Goal: Task Accomplishment & Management: Complete application form

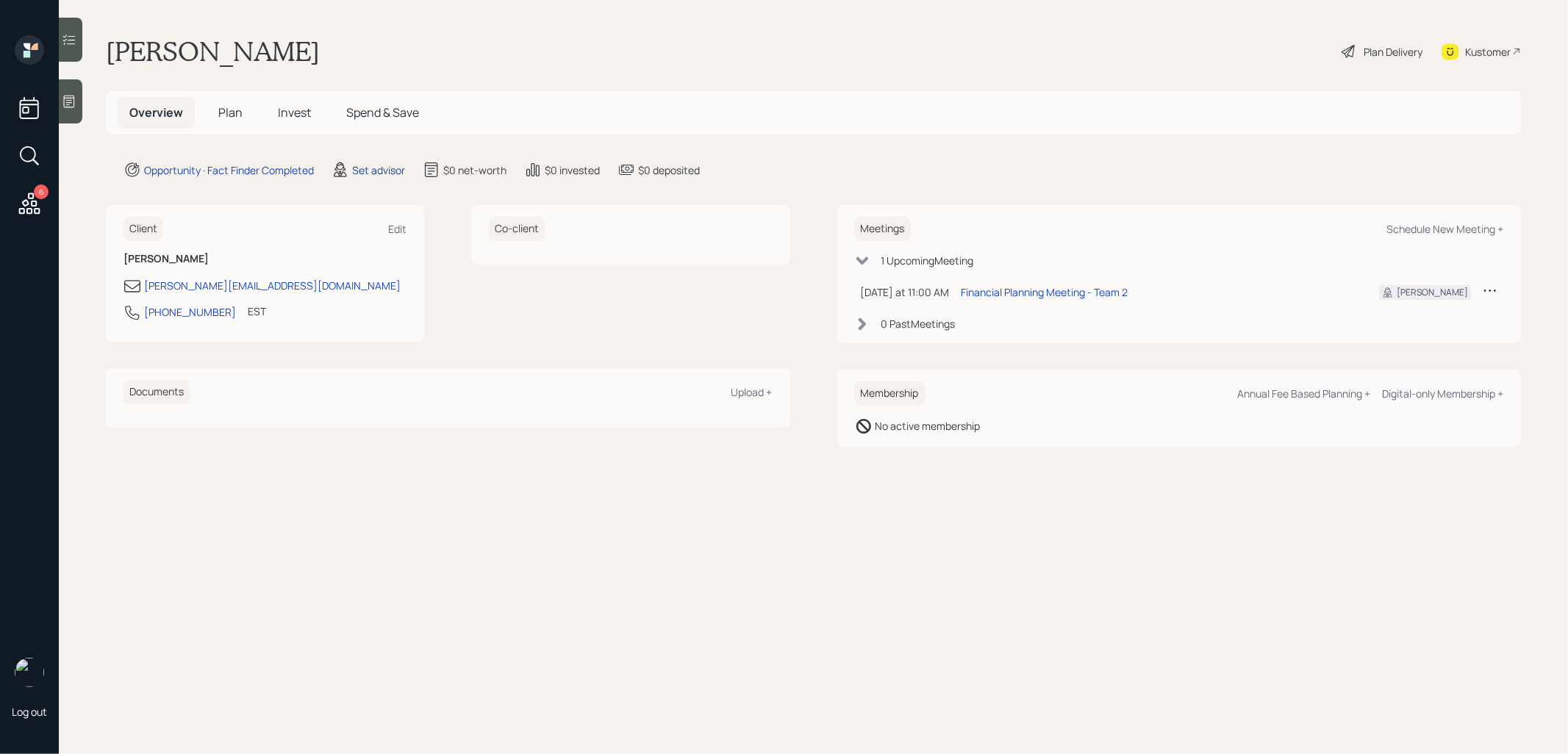
click at [387, 171] on div "Set advisor" at bounding box center [378, 170] width 53 height 16
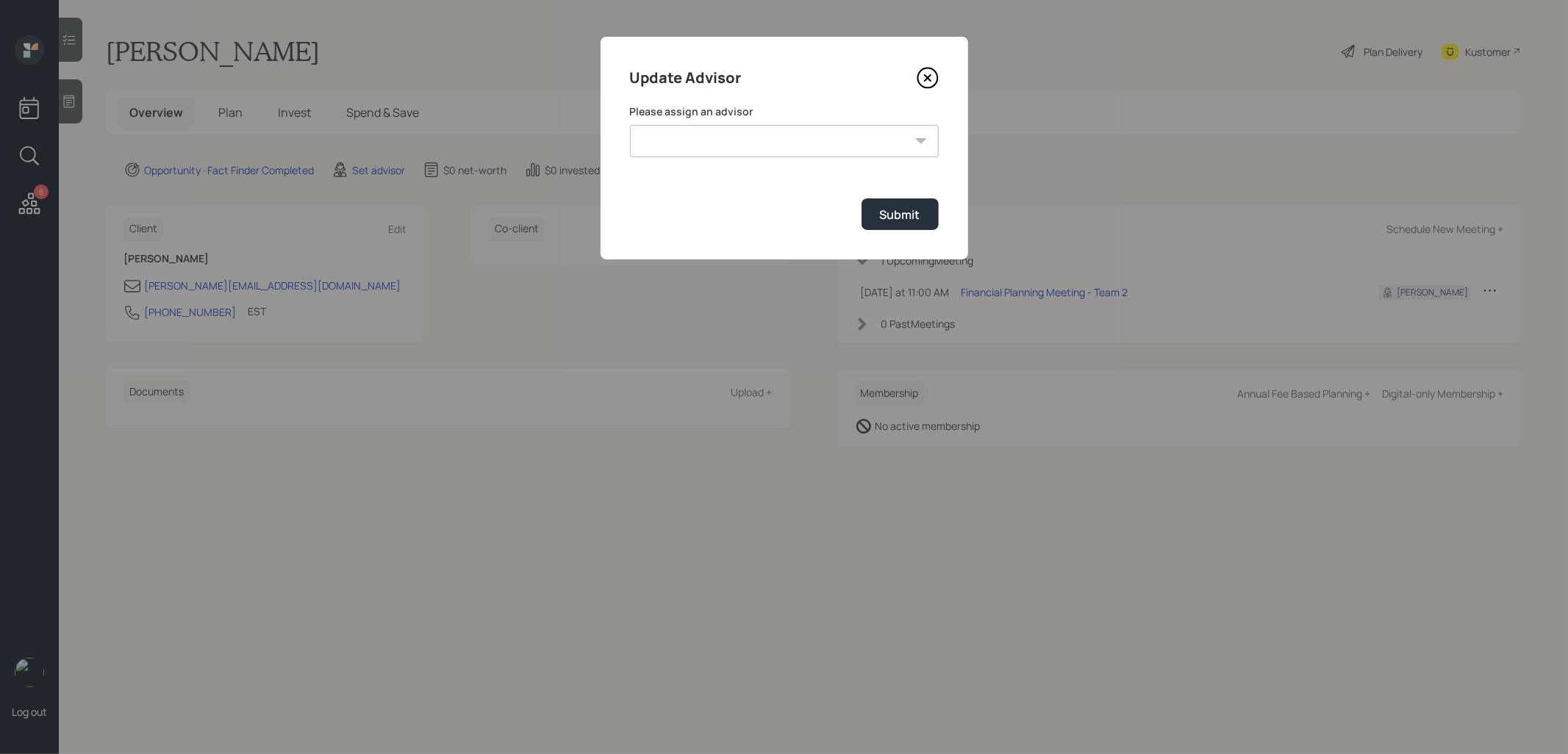
click at [719, 145] on select "[PERSON_NAME] [PERSON_NAME] End [PERSON_NAME] [PERSON_NAME] [PERSON_NAME] [PERS…" at bounding box center [784, 141] width 309 height 32
select select "8b79112e-3cfb-44f9-89e7-15267fe946c1"
click at [630, 125] on select "[PERSON_NAME] [PERSON_NAME] End [PERSON_NAME] [PERSON_NAME] [PERSON_NAME] [PERS…" at bounding box center [784, 141] width 309 height 32
click at [892, 215] on div "Submit" at bounding box center [900, 215] width 40 height 17
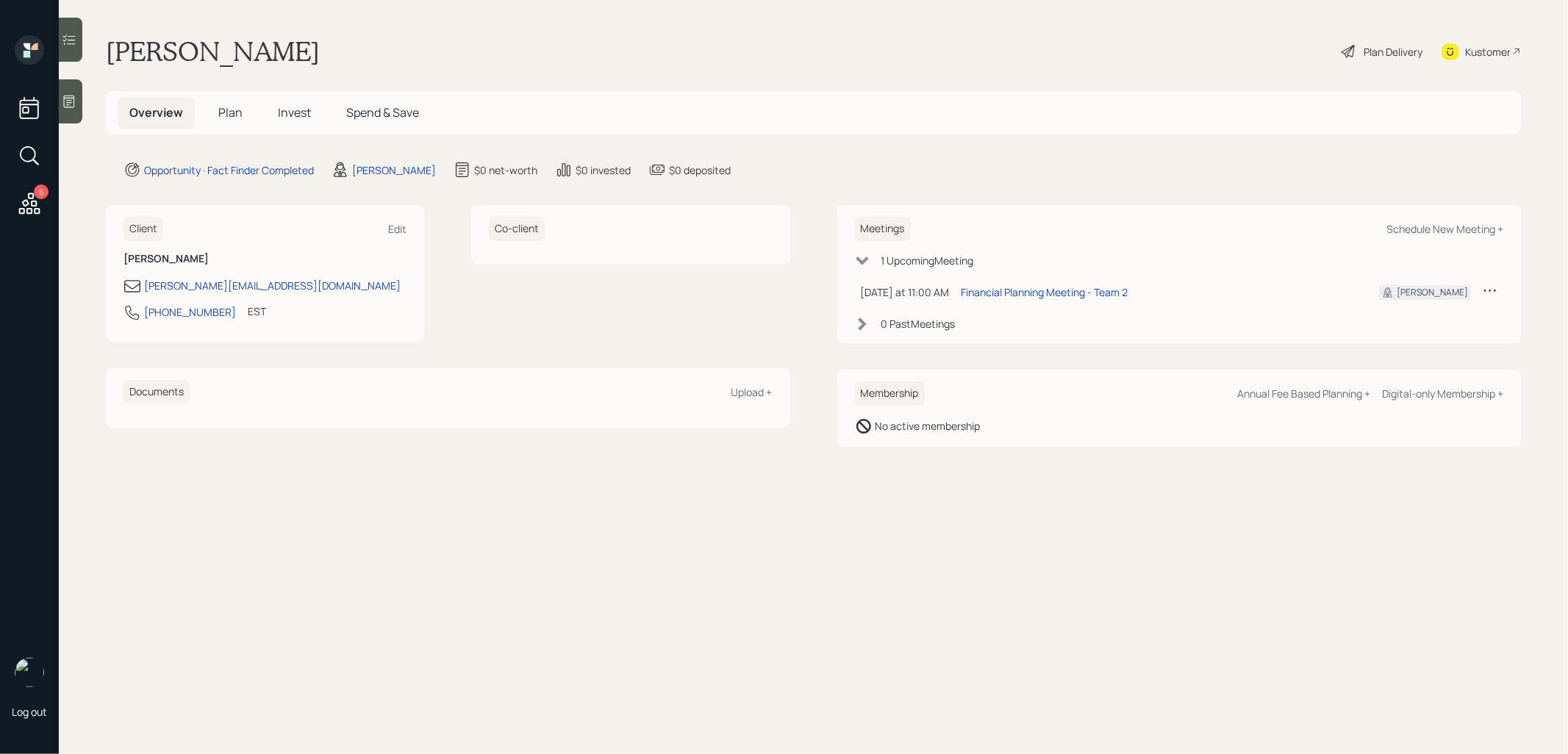
click at [69, 101] on icon at bounding box center [69, 101] width 15 height 15
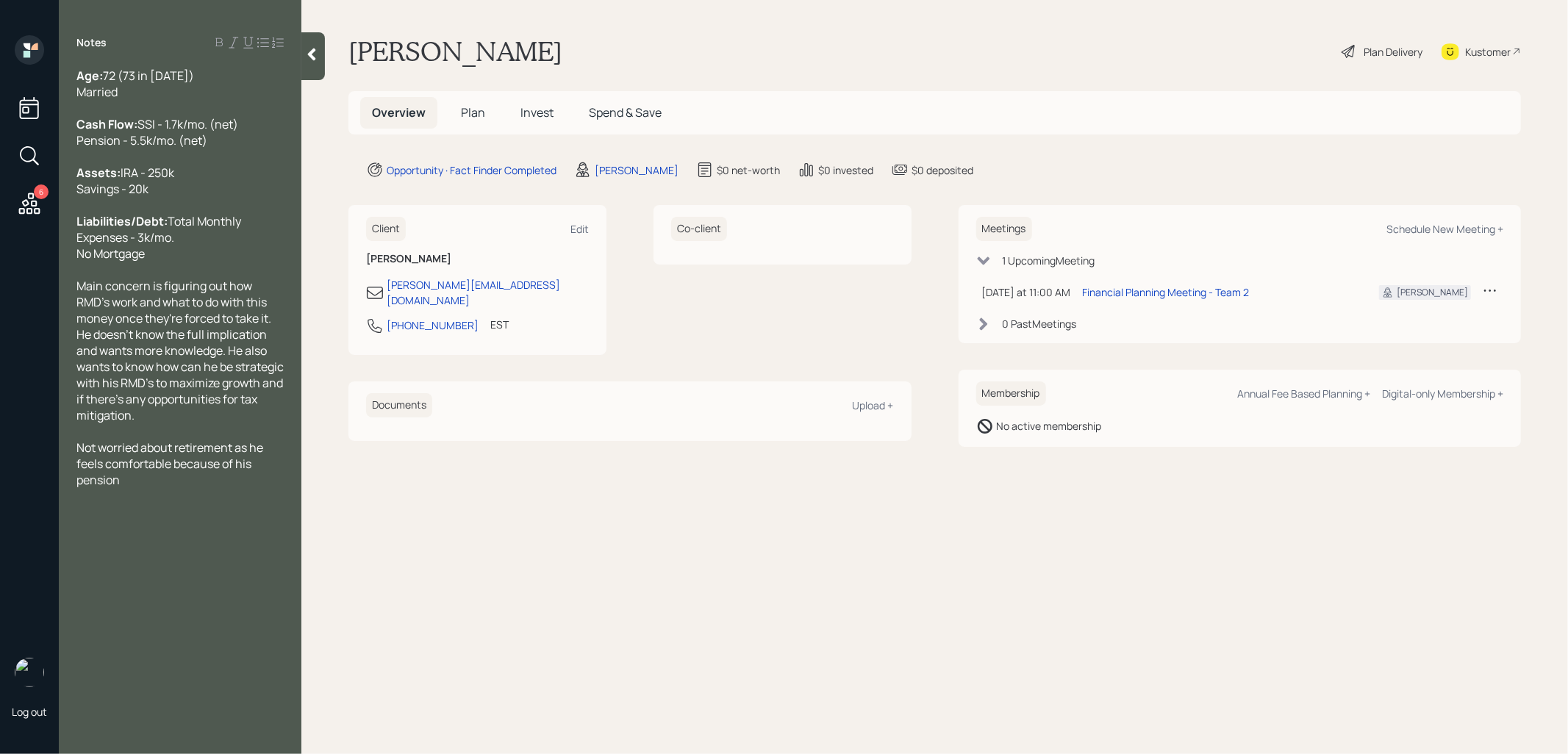
click at [469, 111] on span "Plan" at bounding box center [473, 113] width 24 height 17
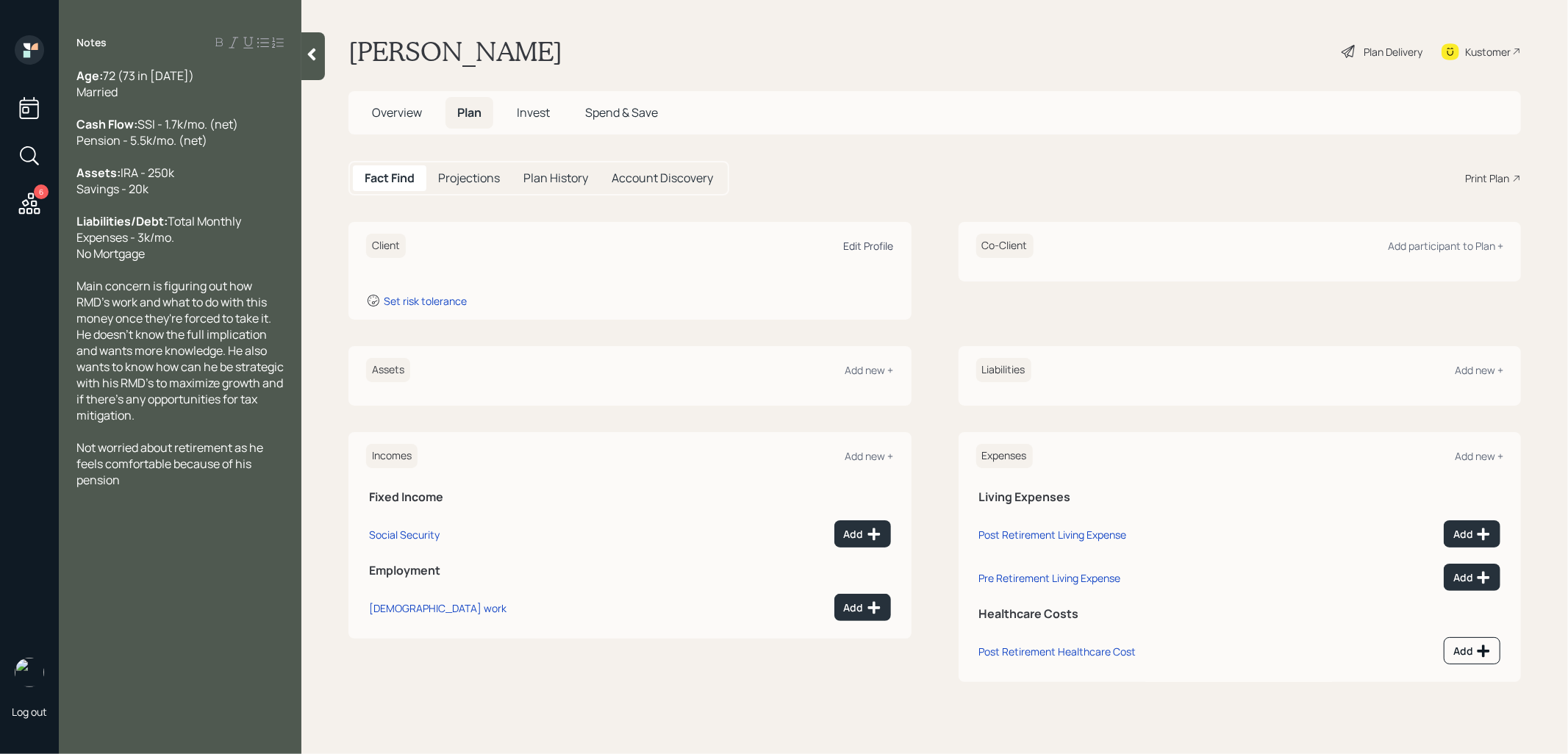
click at [860, 246] on div "Edit Profile" at bounding box center [869, 245] width 50 height 14
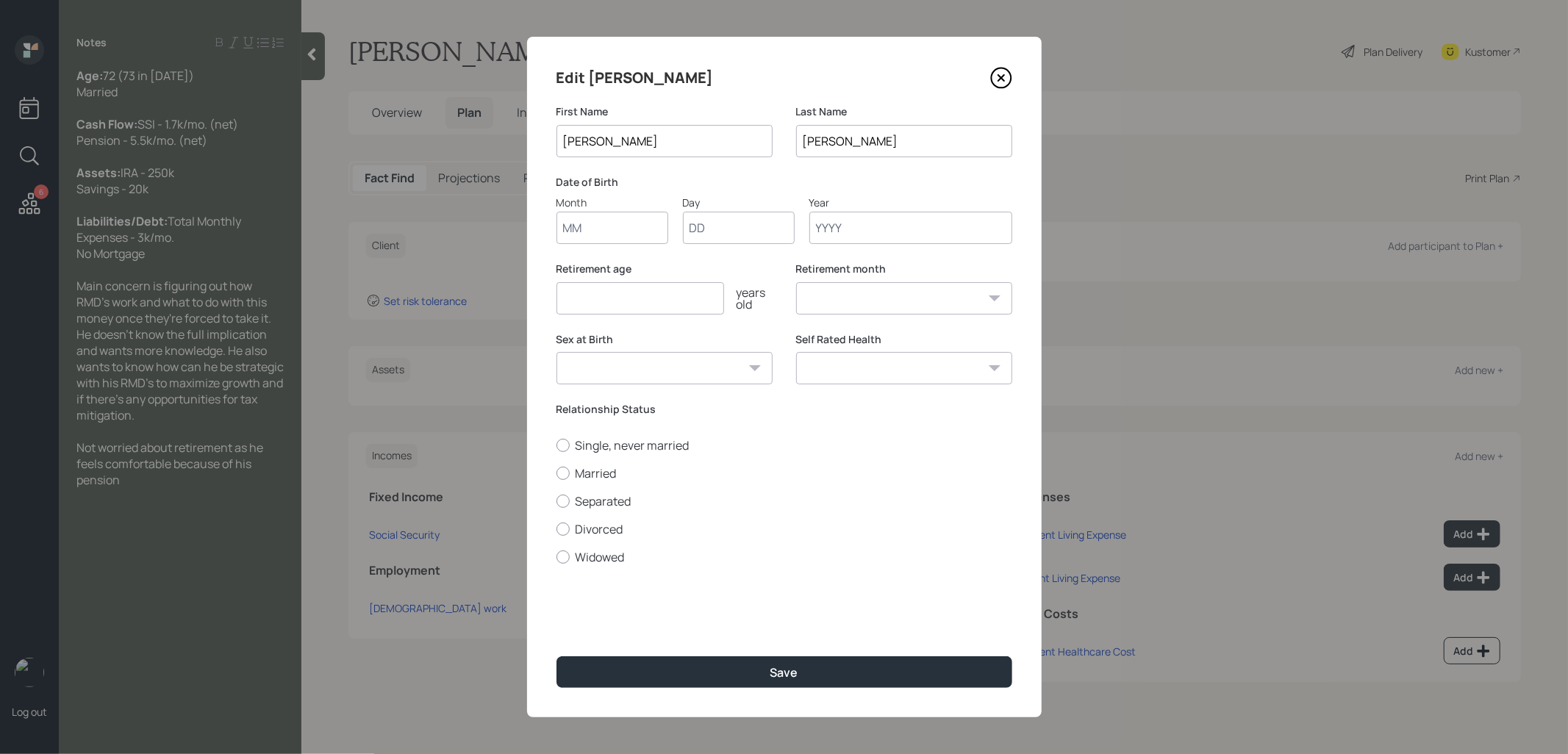
click at [605, 230] on input "Month" at bounding box center [613, 227] width 112 height 32
type input "02"
type input "01"
type input "1955"
select select "2"
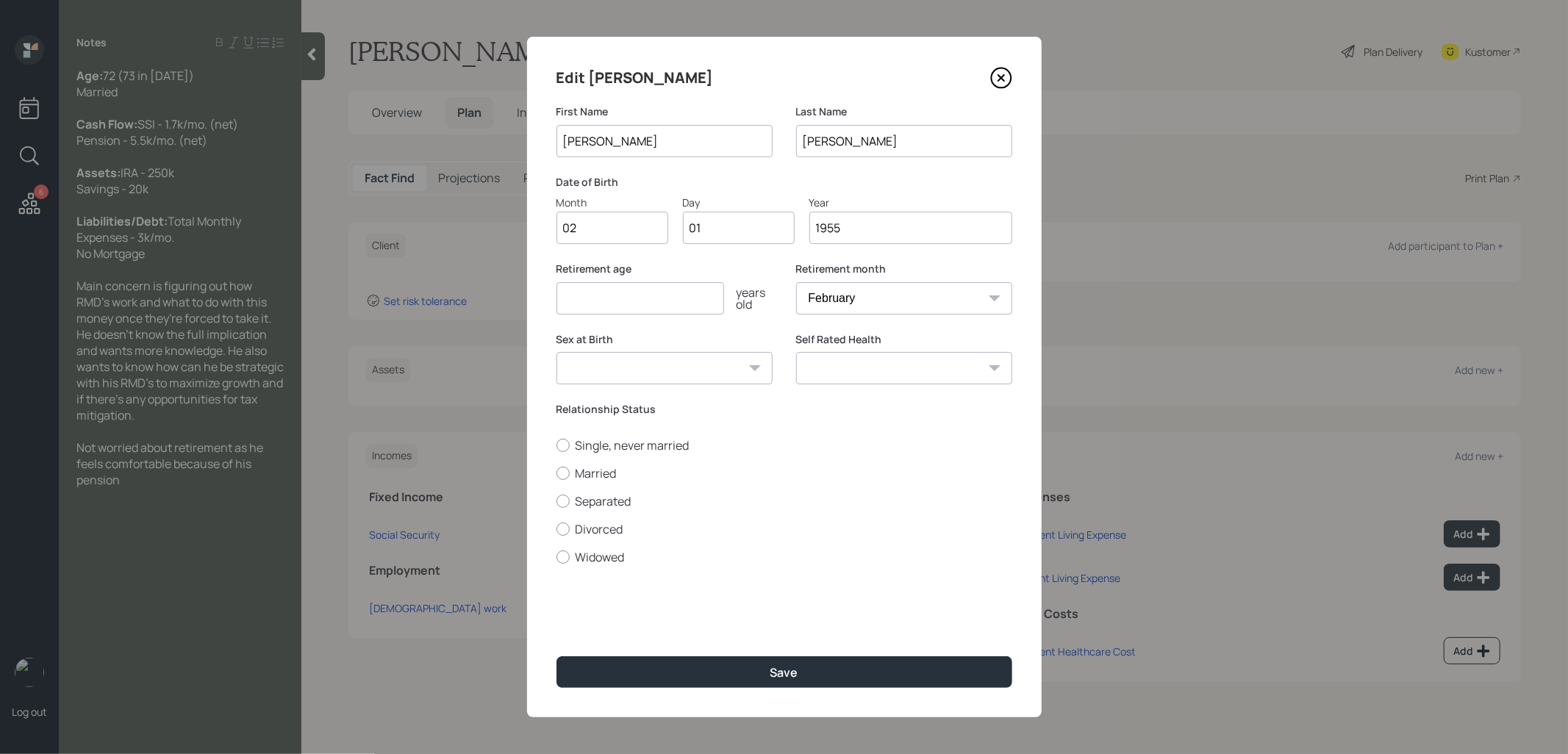
type input "1955"
click at [605, 298] on input "number" at bounding box center [640, 298] width 167 height 32
type input "67"
click at [605, 683] on button "Save" at bounding box center [784, 672] width 456 height 31
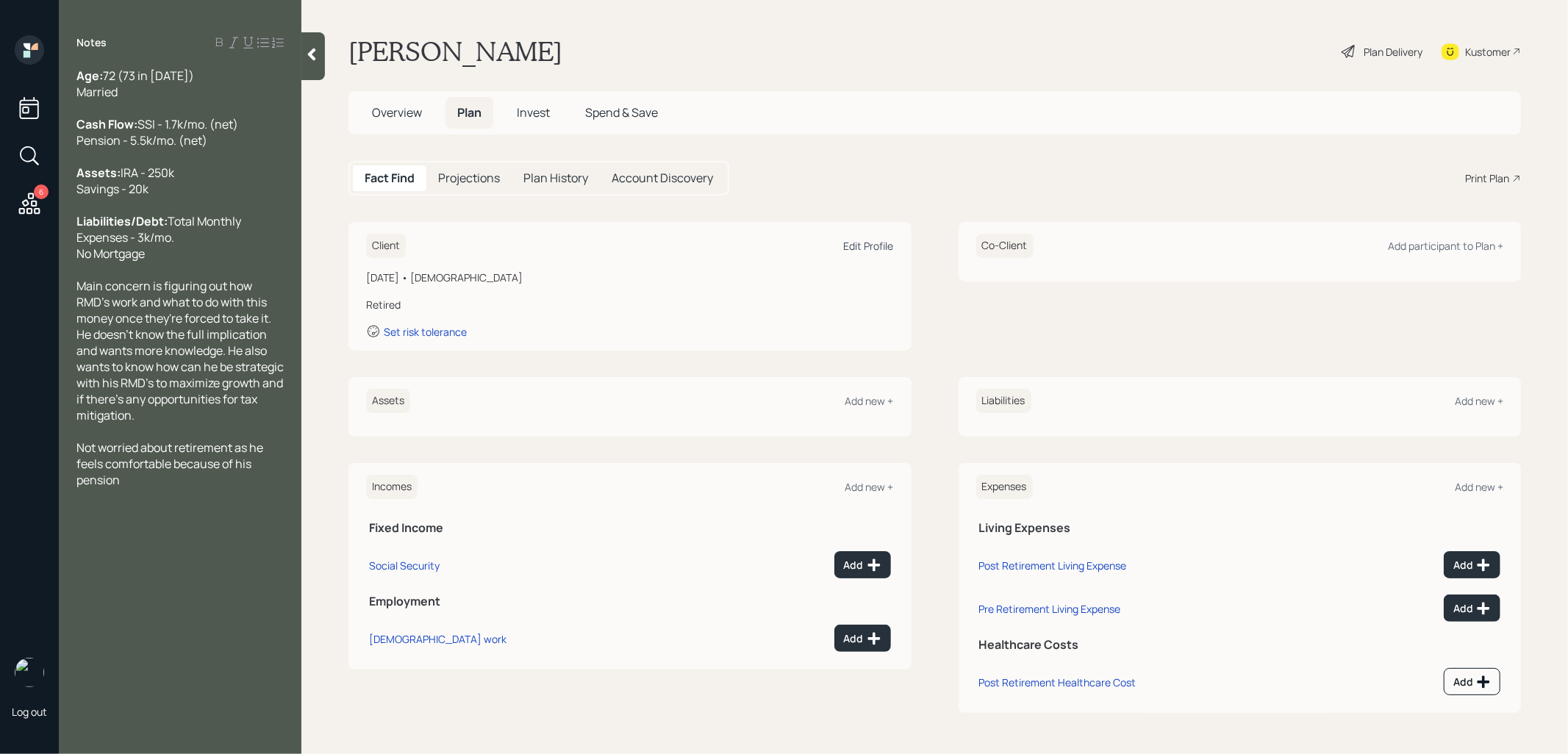
click at [854, 241] on div "Edit Profile" at bounding box center [869, 245] width 50 height 14
select select "2"
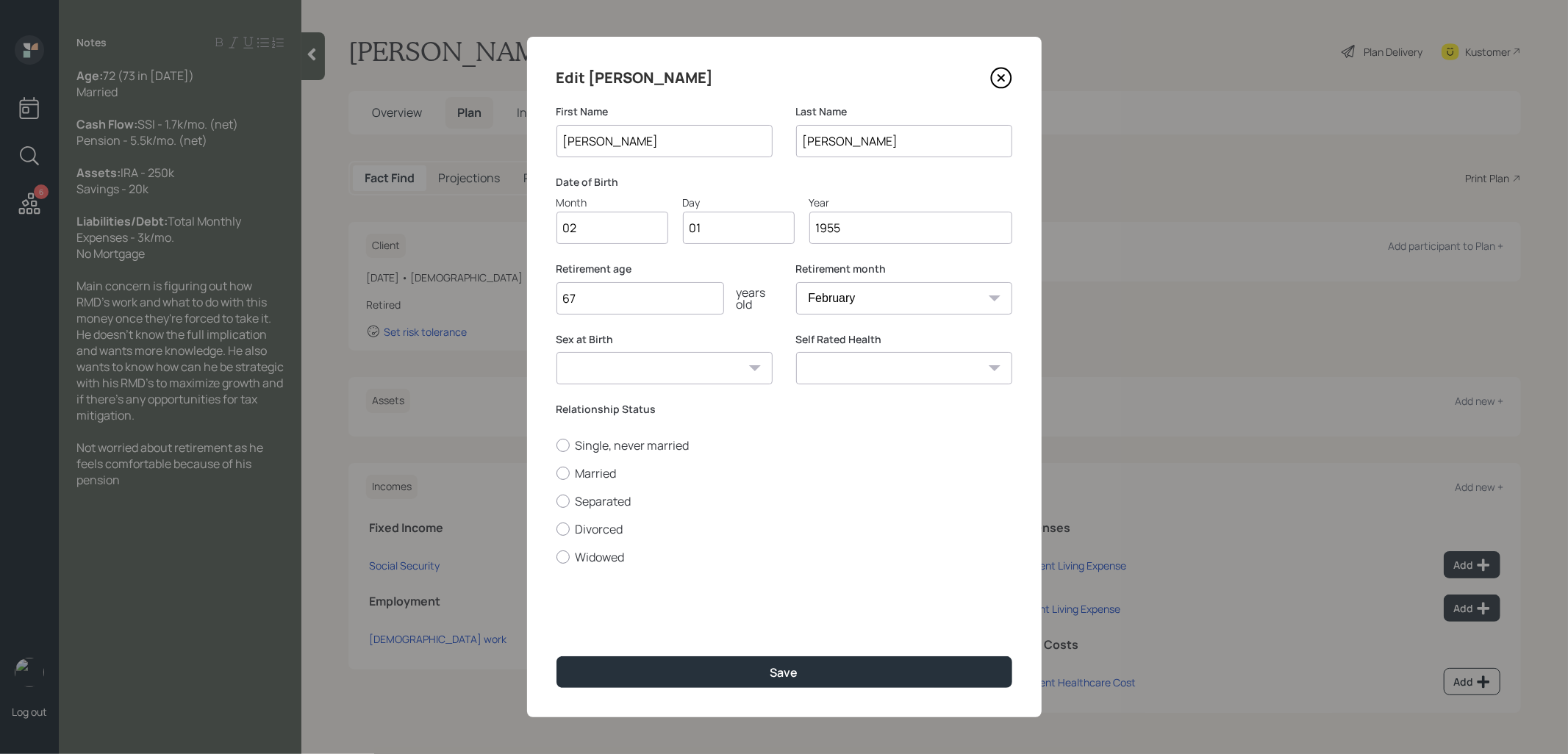
click at [843, 230] on input "1955" at bounding box center [910, 227] width 203 height 32
type input "1952"
click at [726, 660] on button "Save" at bounding box center [784, 672] width 456 height 31
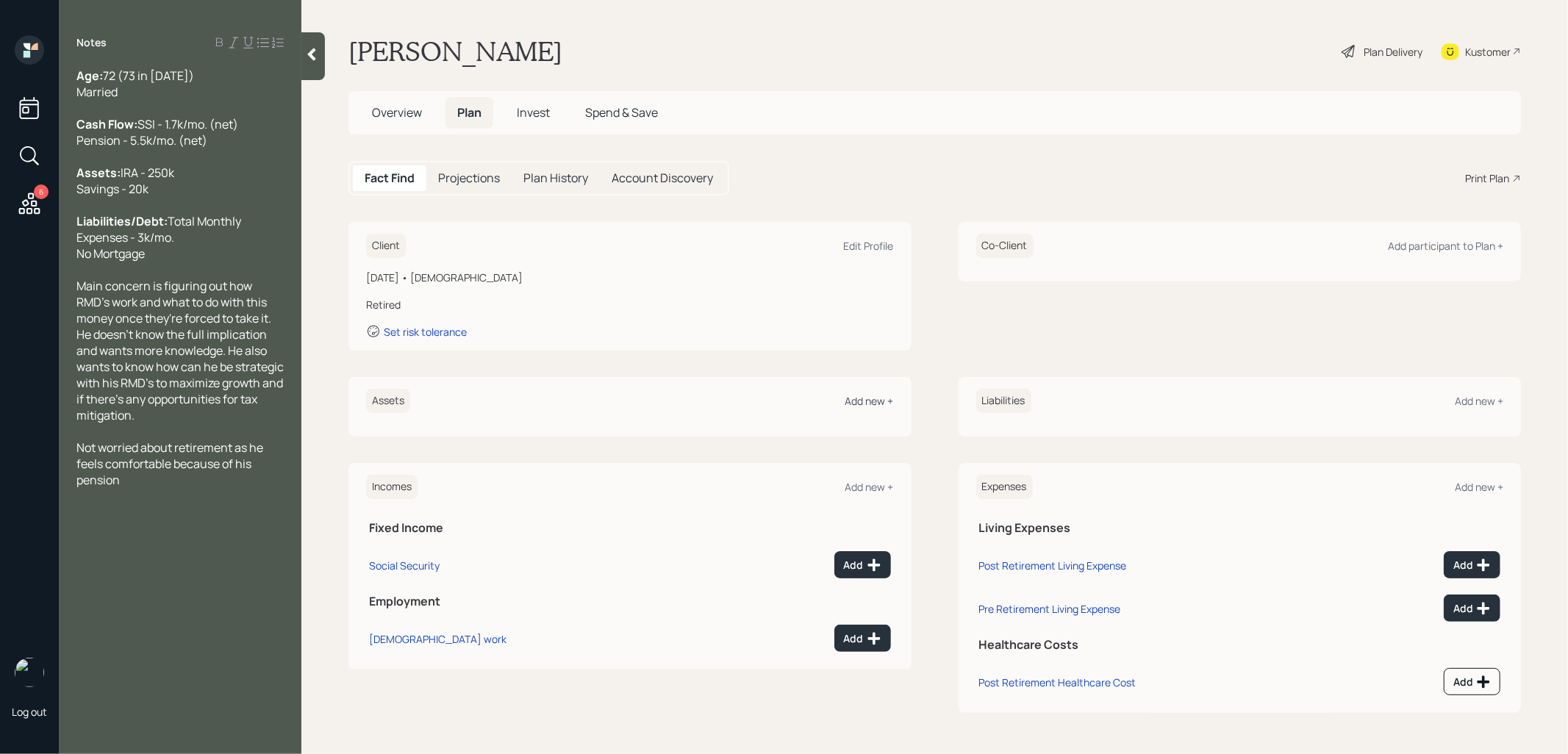
click at [871, 400] on div "Add new +" at bounding box center [869, 400] width 49 height 14
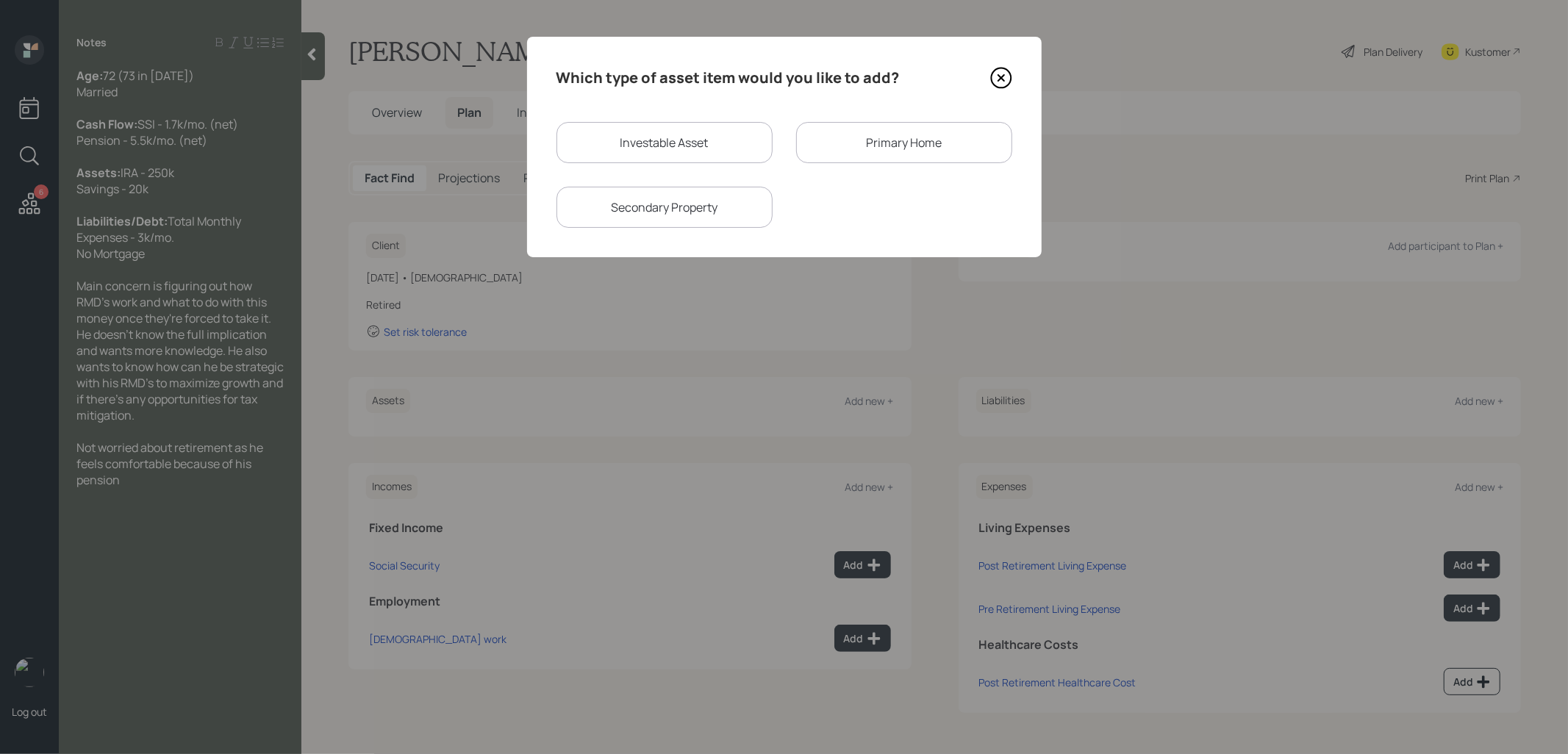
click at [628, 142] on div "Investable Asset" at bounding box center [664, 142] width 216 height 41
select select "taxable"
select select "balanced"
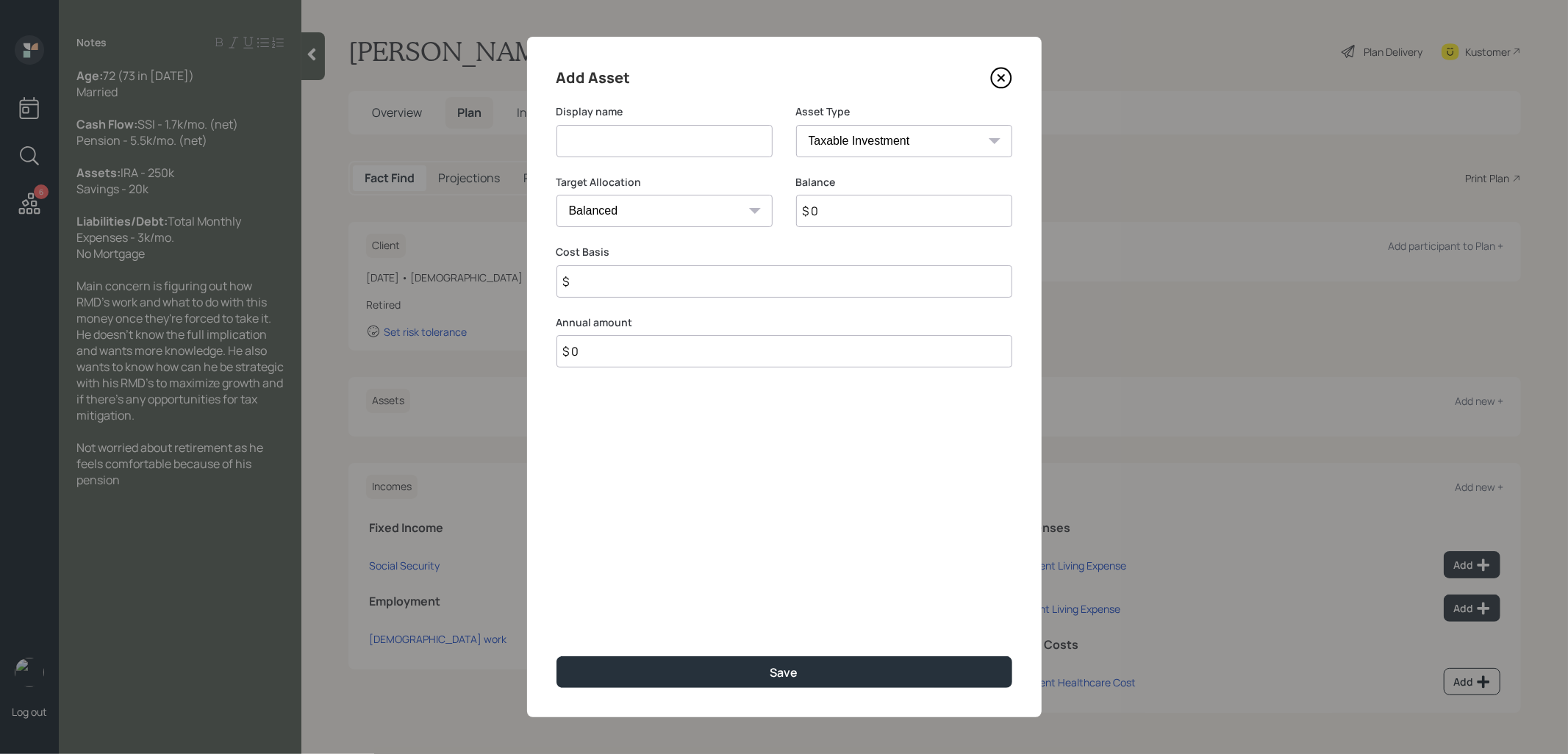
click at [623, 150] on input at bounding box center [664, 141] width 216 height 32
type input "IRA"
click at [837, 214] on input "$ 0" at bounding box center [904, 210] width 216 height 32
type input "$ 250,000"
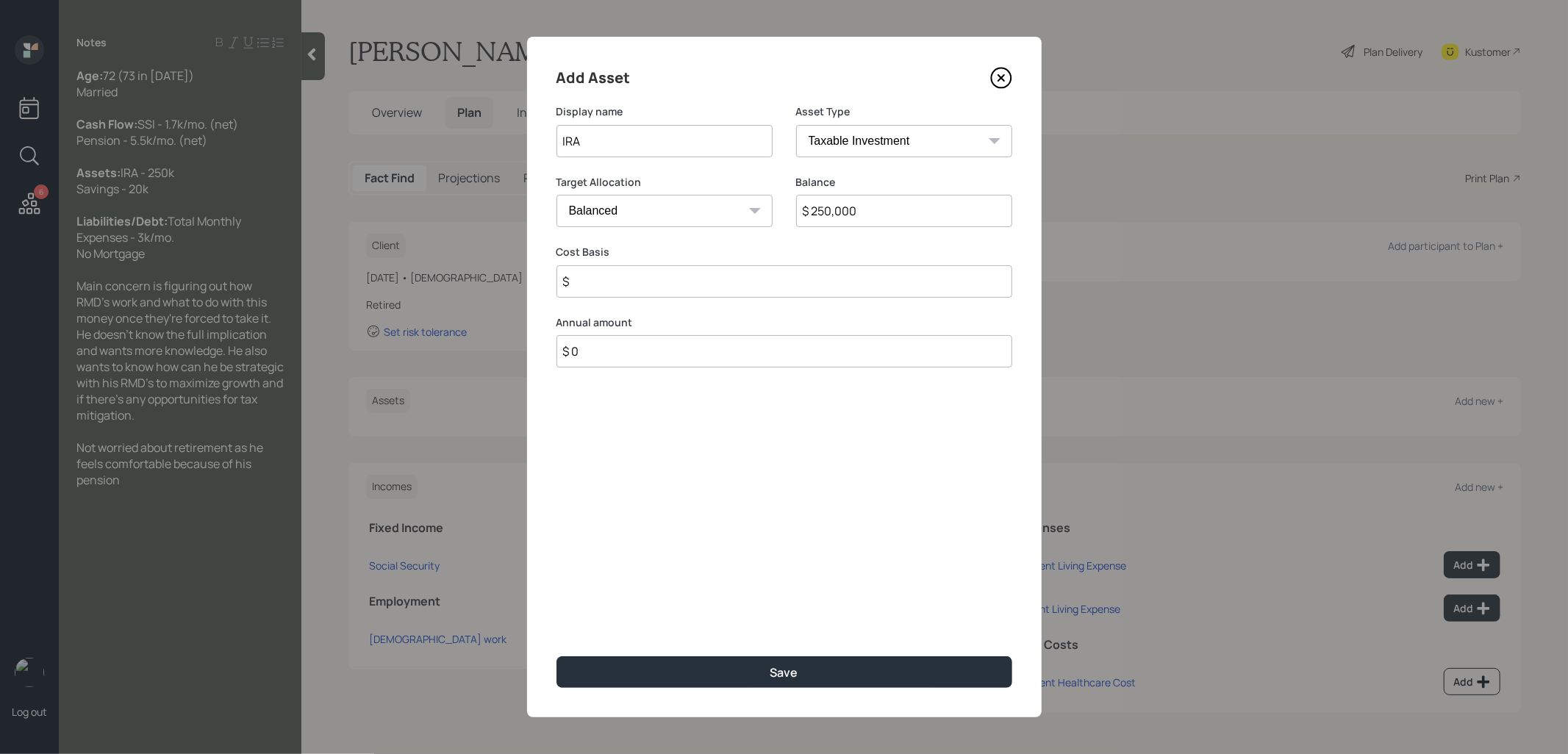
click at [929, 149] on select "SEP [PERSON_NAME] IRA 401(k) [PERSON_NAME] 401(k) 403(b) [PERSON_NAME] 403(b) 4…" at bounding box center [904, 141] width 216 height 32
select select "ira"
click at [796, 125] on select "SEP [PERSON_NAME] IRA 401(k) [PERSON_NAME] 401(k) 403(b) [PERSON_NAME] 403(b) 4…" at bounding box center [904, 141] width 216 height 32
click at [705, 278] on input "$" at bounding box center [784, 281] width 456 height 32
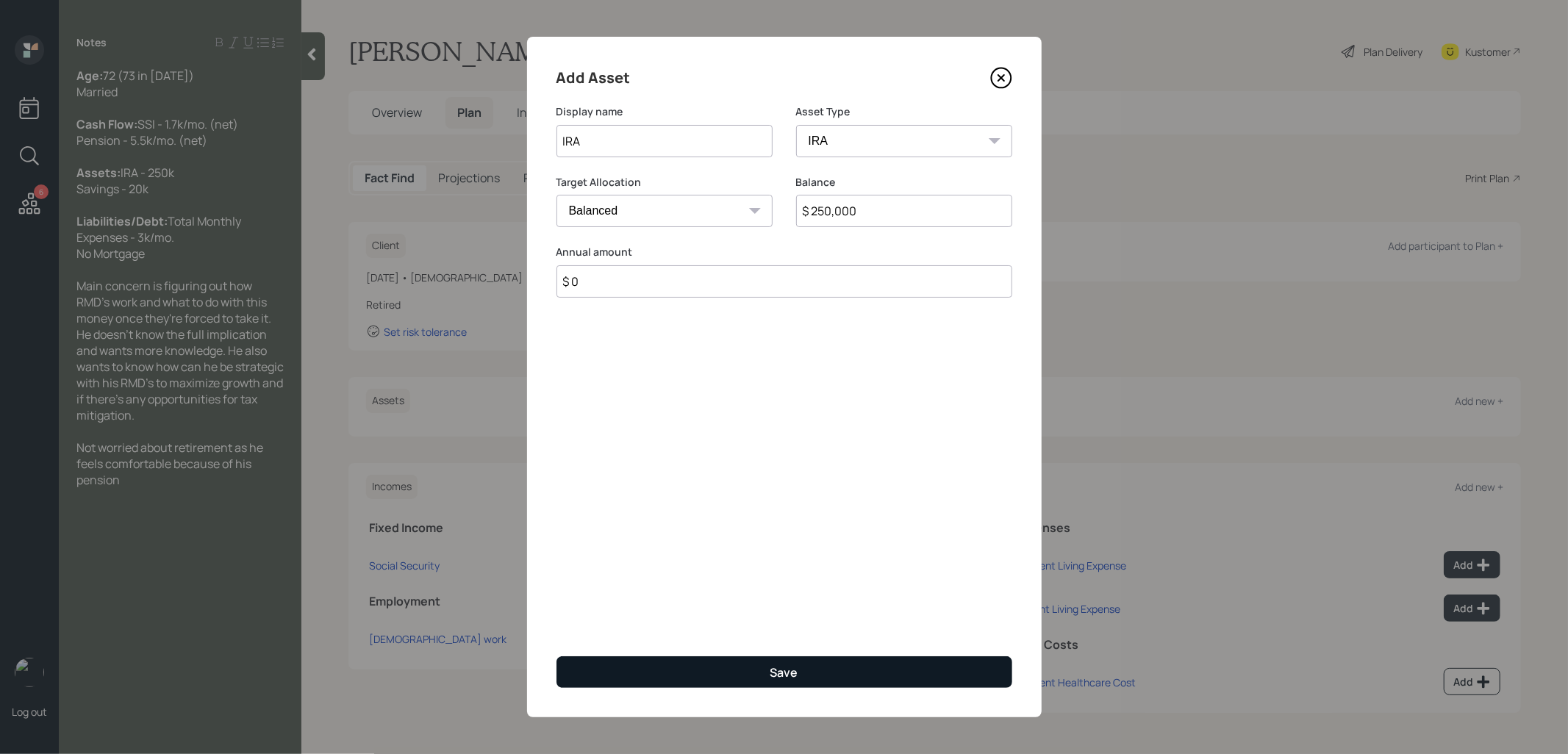
type input "$ 0"
click at [761, 670] on button "Save" at bounding box center [784, 672] width 456 height 31
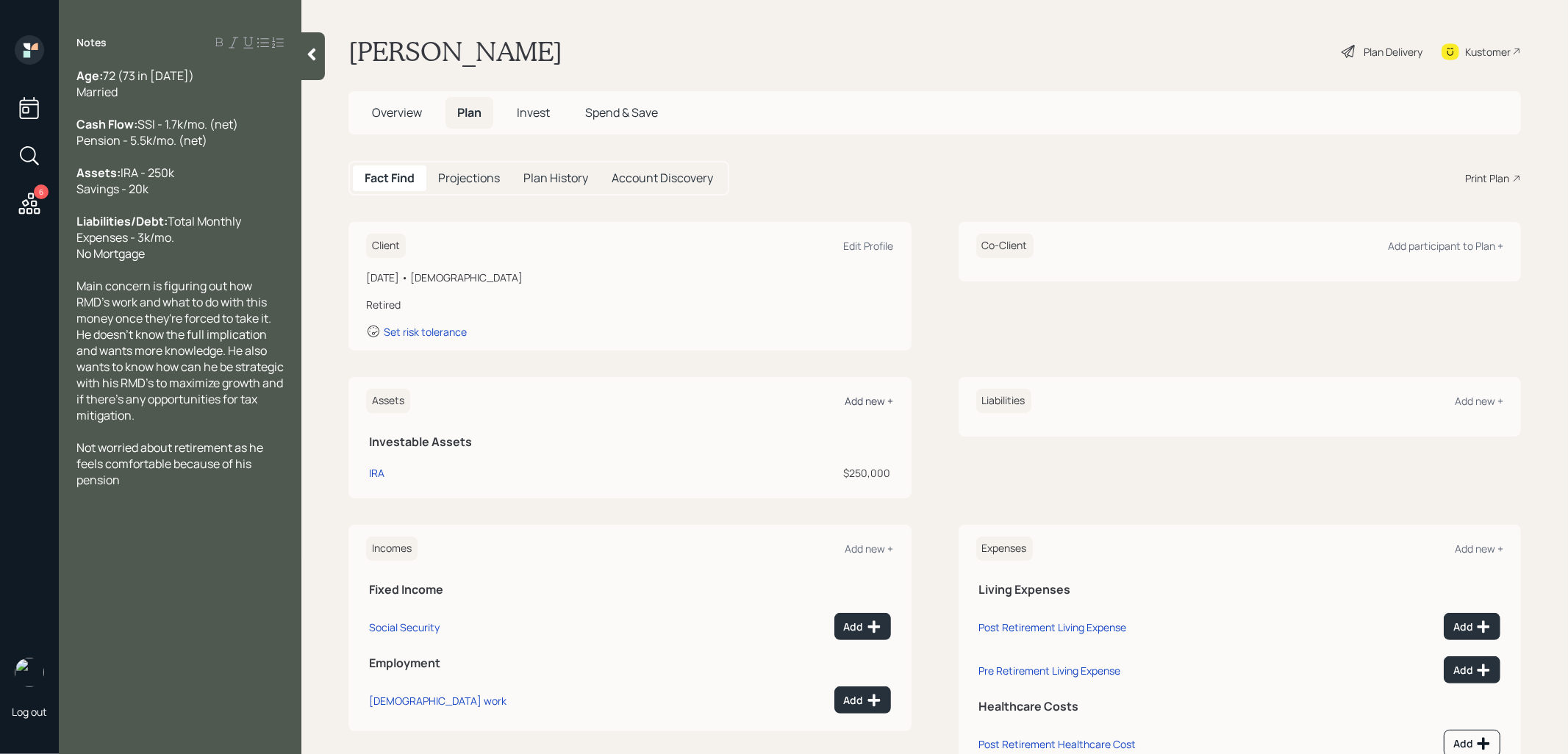
click at [865, 400] on div "Add new +" at bounding box center [869, 400] width 49 height 14
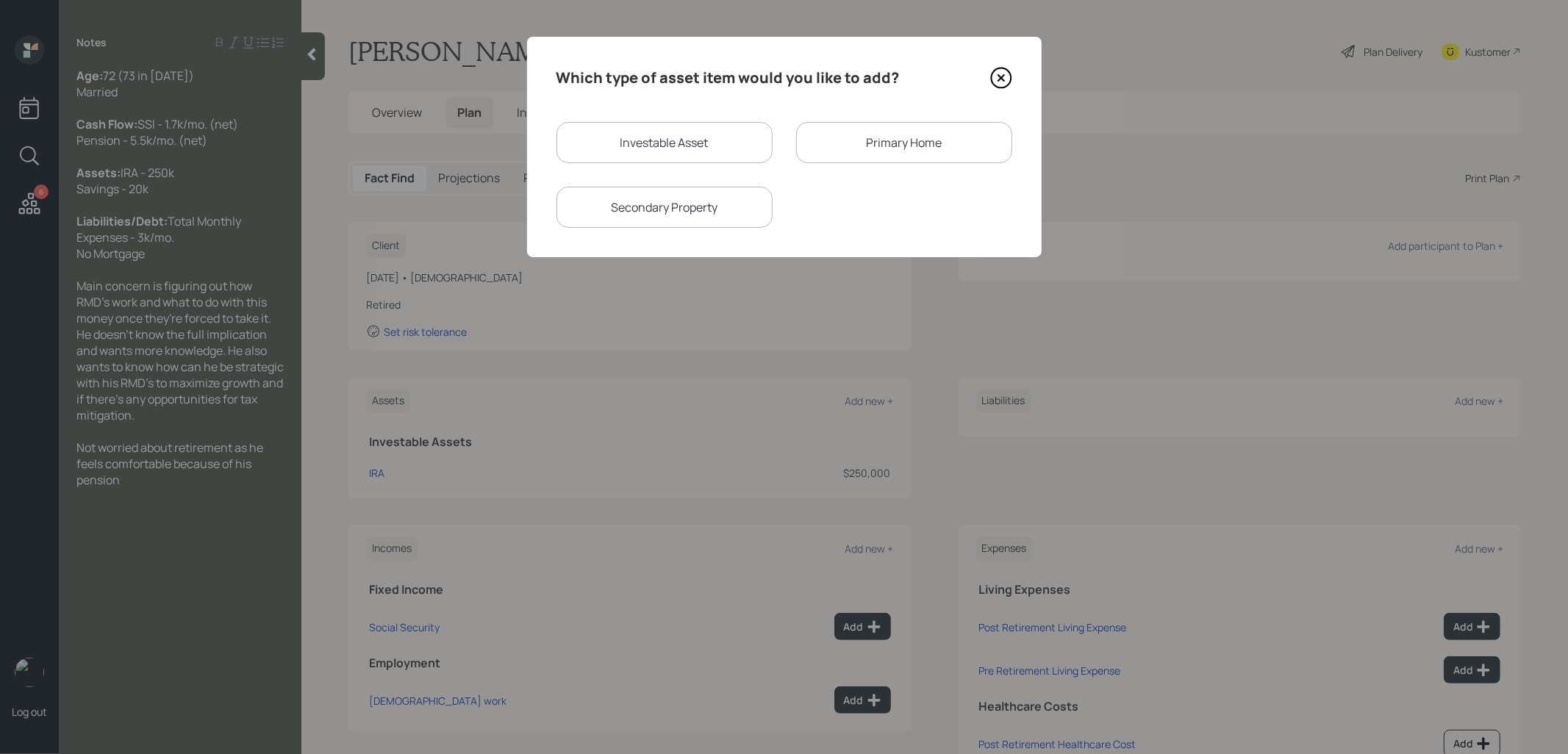
click at [689, 135] on div "Investable Asset" at bounding box center [664, 142] width 216 height 41
select select "taxable"
select select "balanced"
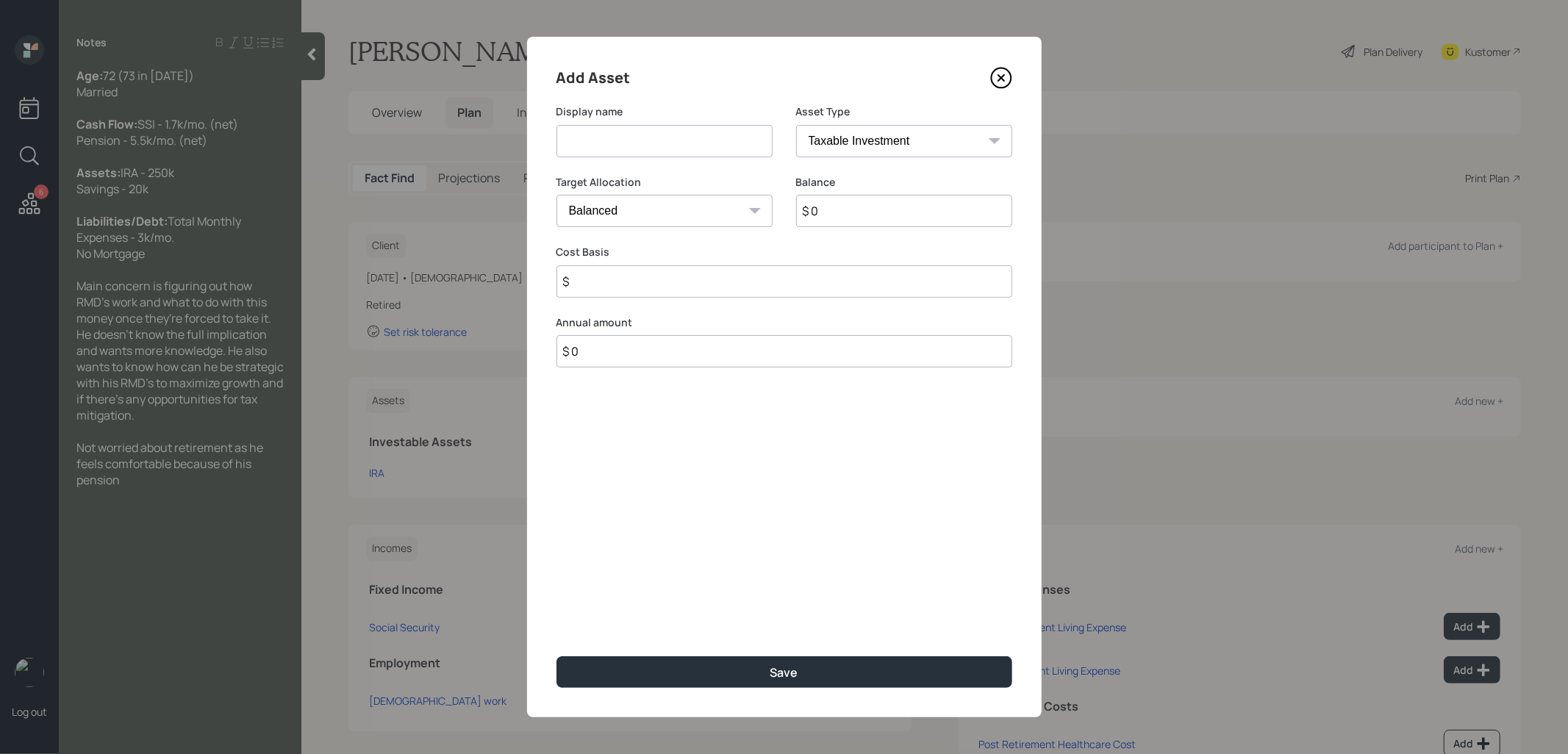
click at [675, 135] on input at bounding box center [664, 141] width 216 height 32
type input "Savings"
click at [897, 219] on input "$ 0" at bounding box center [904, 210] width 216 height 32
type input "$ 20,000"
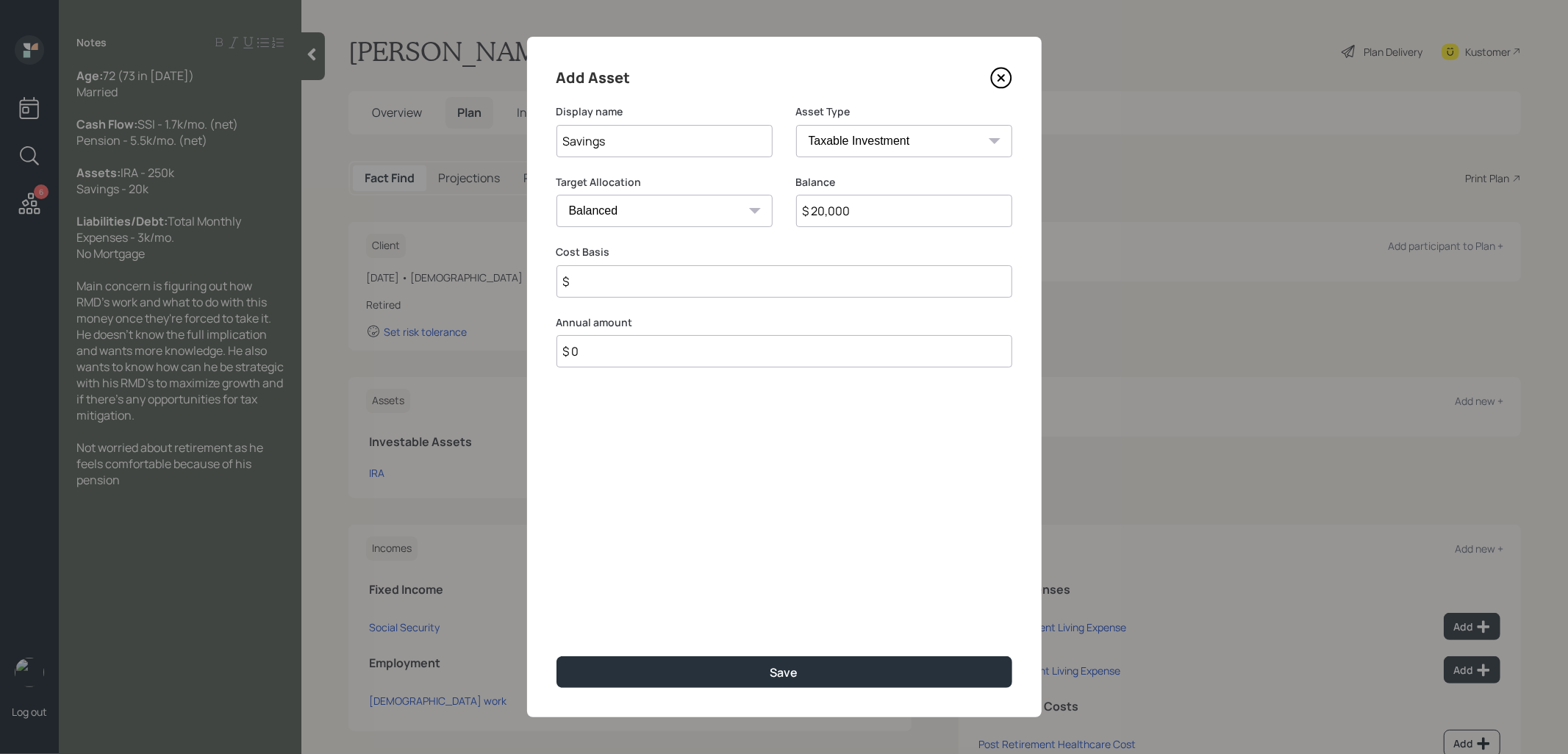
click at [731, 219] on select "Cash Conservative Balanced Aggressive" at bounding box center [664, 210] width 216 height 32
select select "uninvested"
click at [557, 195] on select "Cash Conservative Balanced Aggressive" at bounding box center [664, 210] width 216 height 32
click at [686, 278] on input "$" at bounding box center [784, 281] width 456 height 32
type input "$ 20,000"
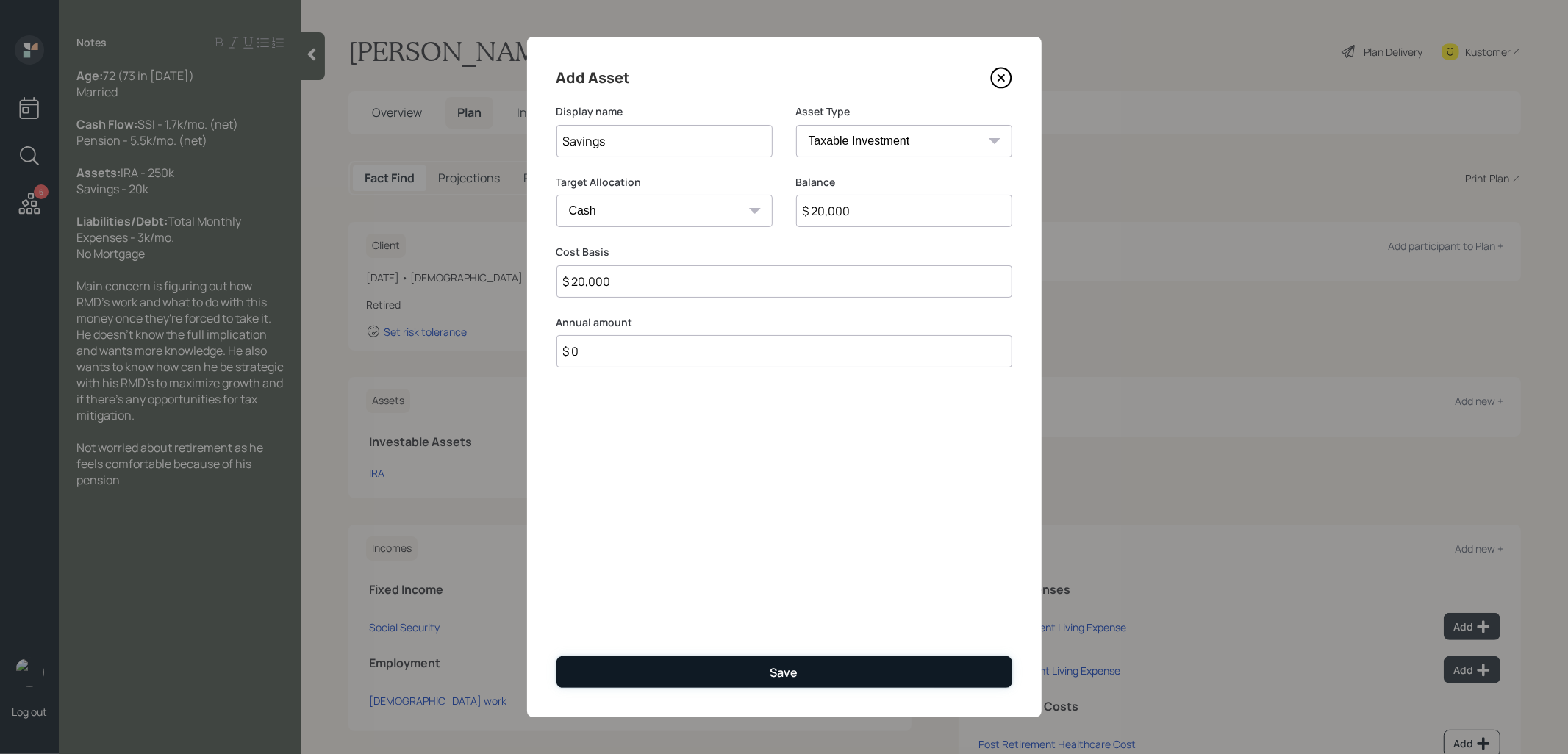
click at [706, 676] on button "Save" at bounding box center [784, 672] width 456 height 31
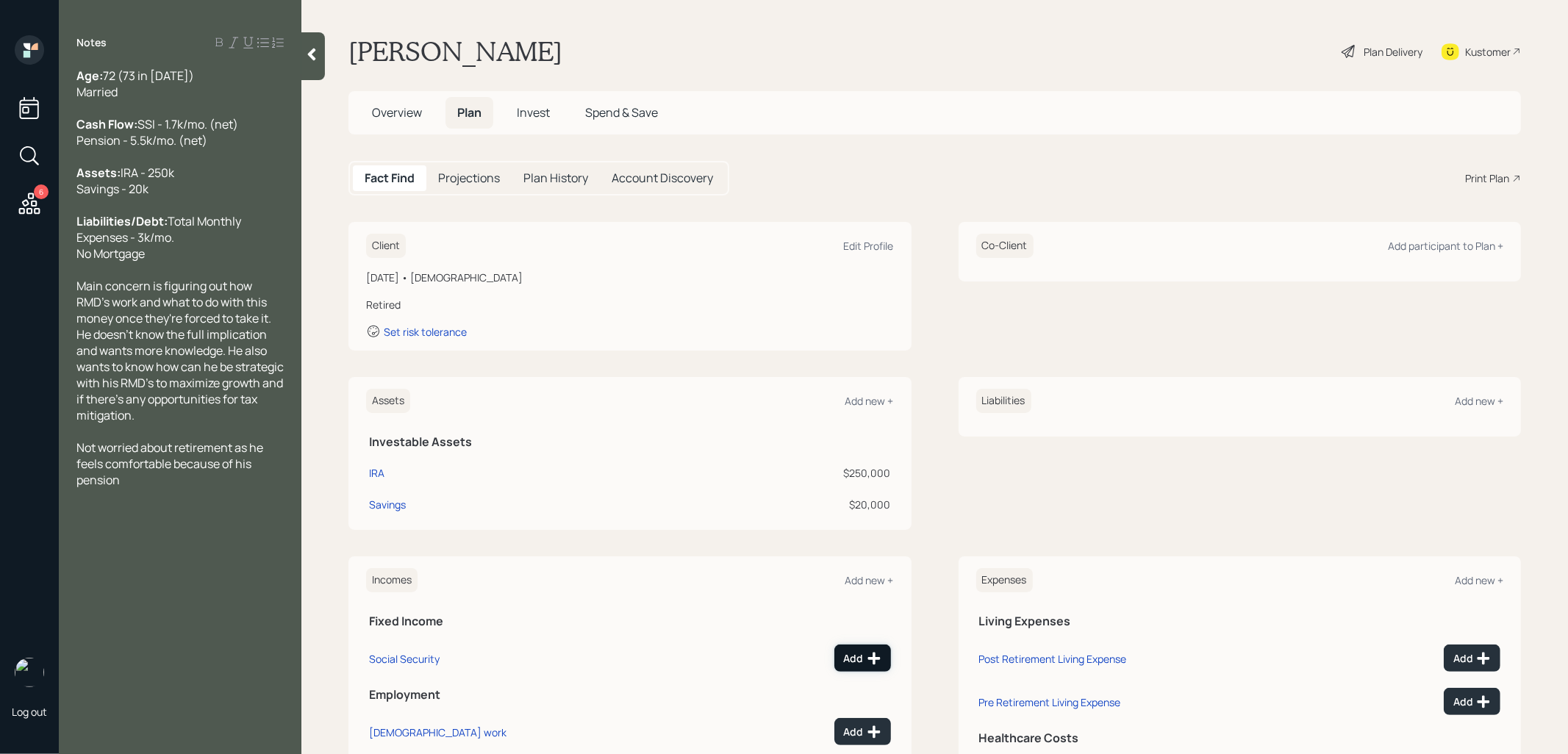
click at [857, 657] on div "Add" at bounding box center [863, 658] width 38 height 15
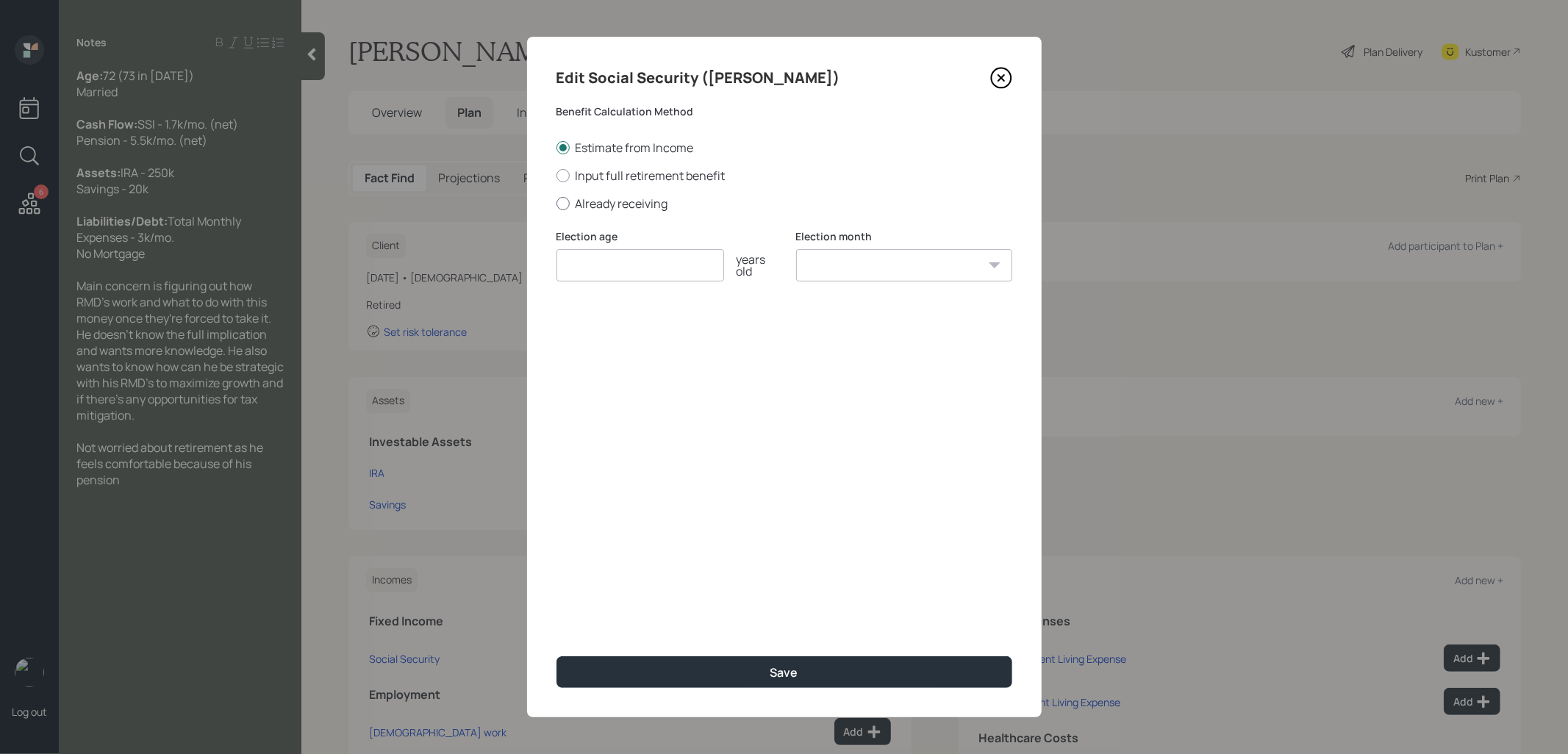
click at [566, 203] on div at bounding box center [563, 203] width 13 height 13
click at [557, 203] on input "Already receiving" at bounding box center [556, 203] width 1 height 1
radio input "true"
click at [587, 275] on input "number" at bounding box center [640, 264] width 167 height 32
type input "67"
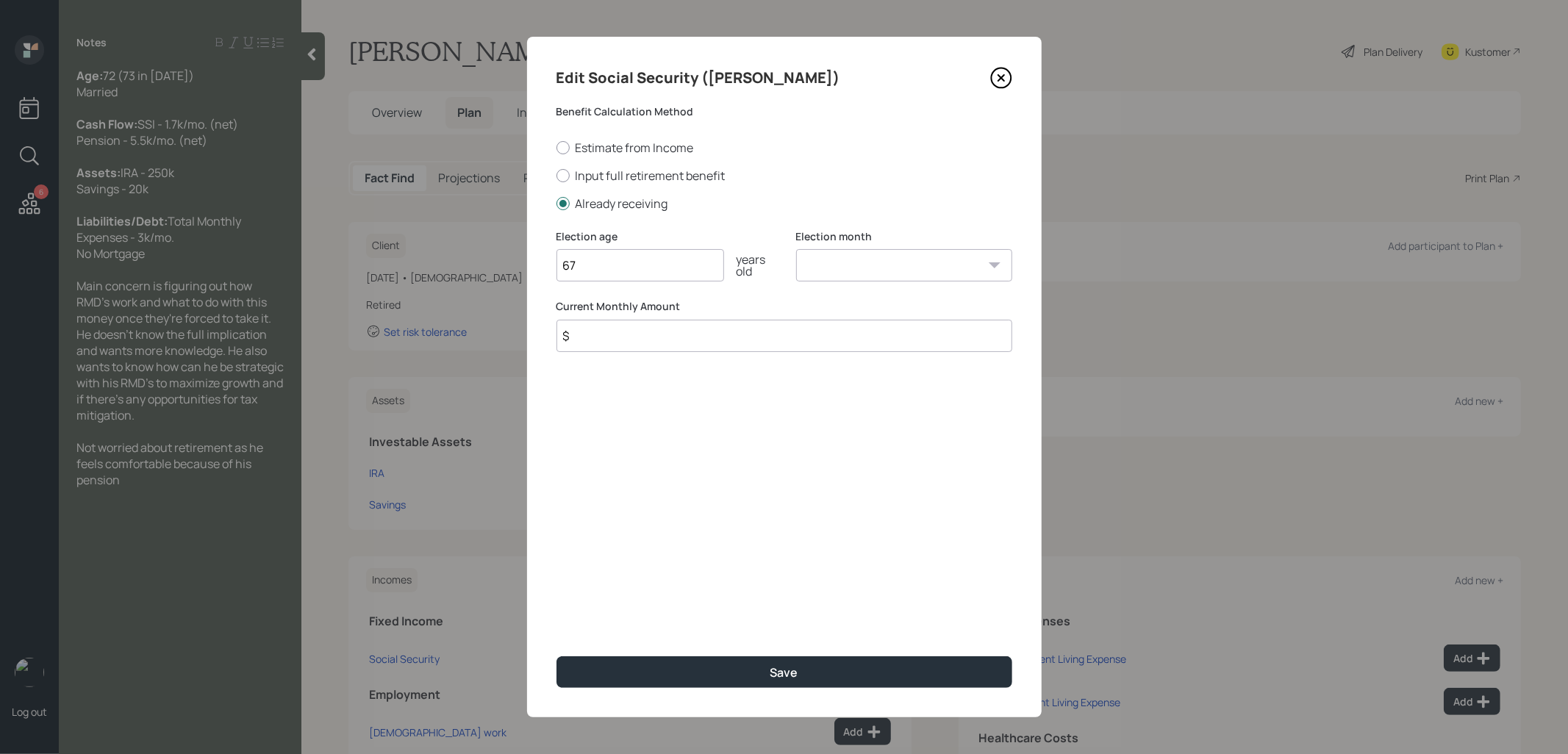
click at [821, 273] on select "January February March April May June July August September October November De…" at bounding box center [904, 264] width 216 height 32
select select "1"
click at [796, 249] on select "January February March April May June July August September October November De…" at bounding box center [904, 264] width 216 height 32
click at [735, 334] on input "$" at bounding box center [784, 335] width 456 height 32
type input "$ 1,885"
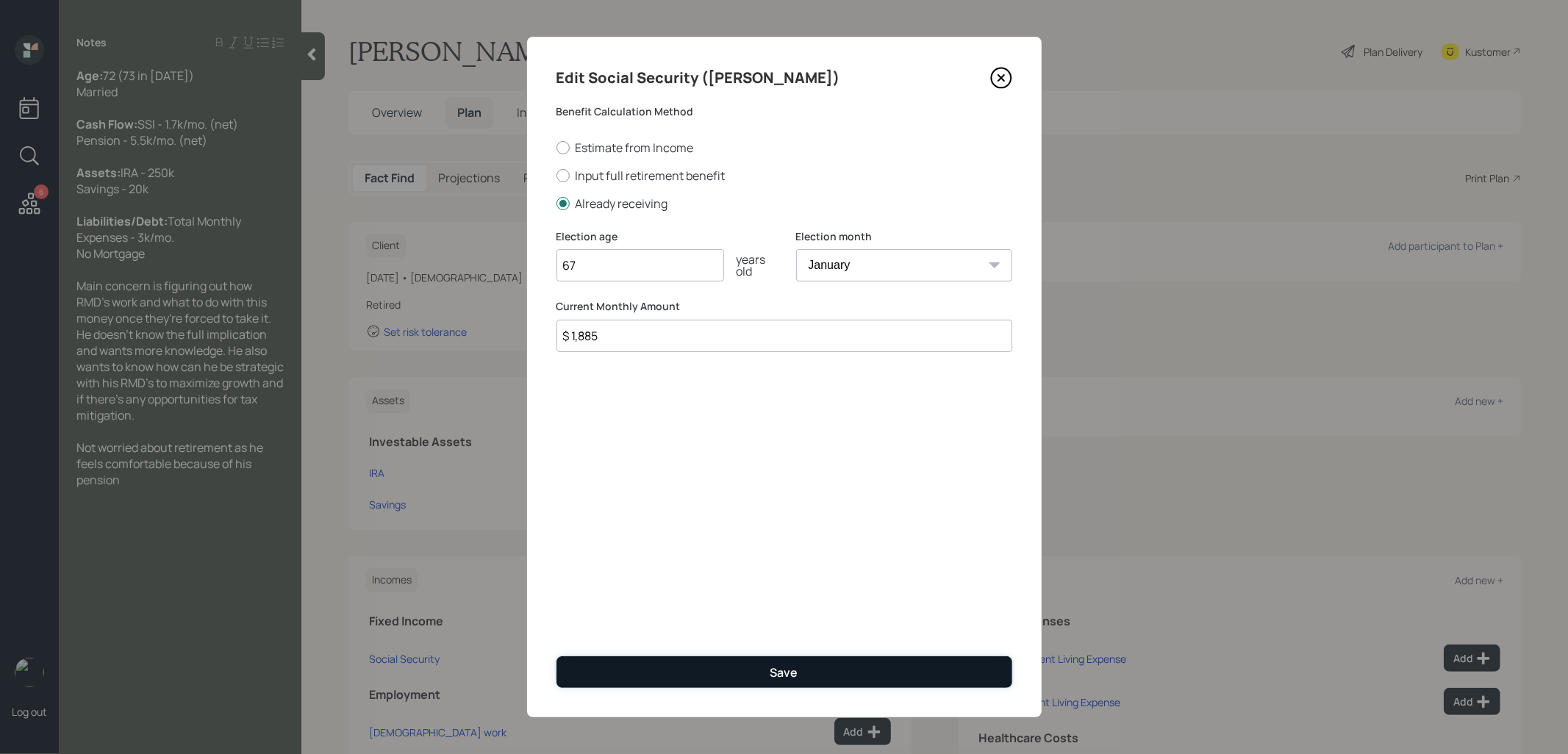
click at [734, 679] on button "Save" at bounding box center [784, 672] width 456 height 31
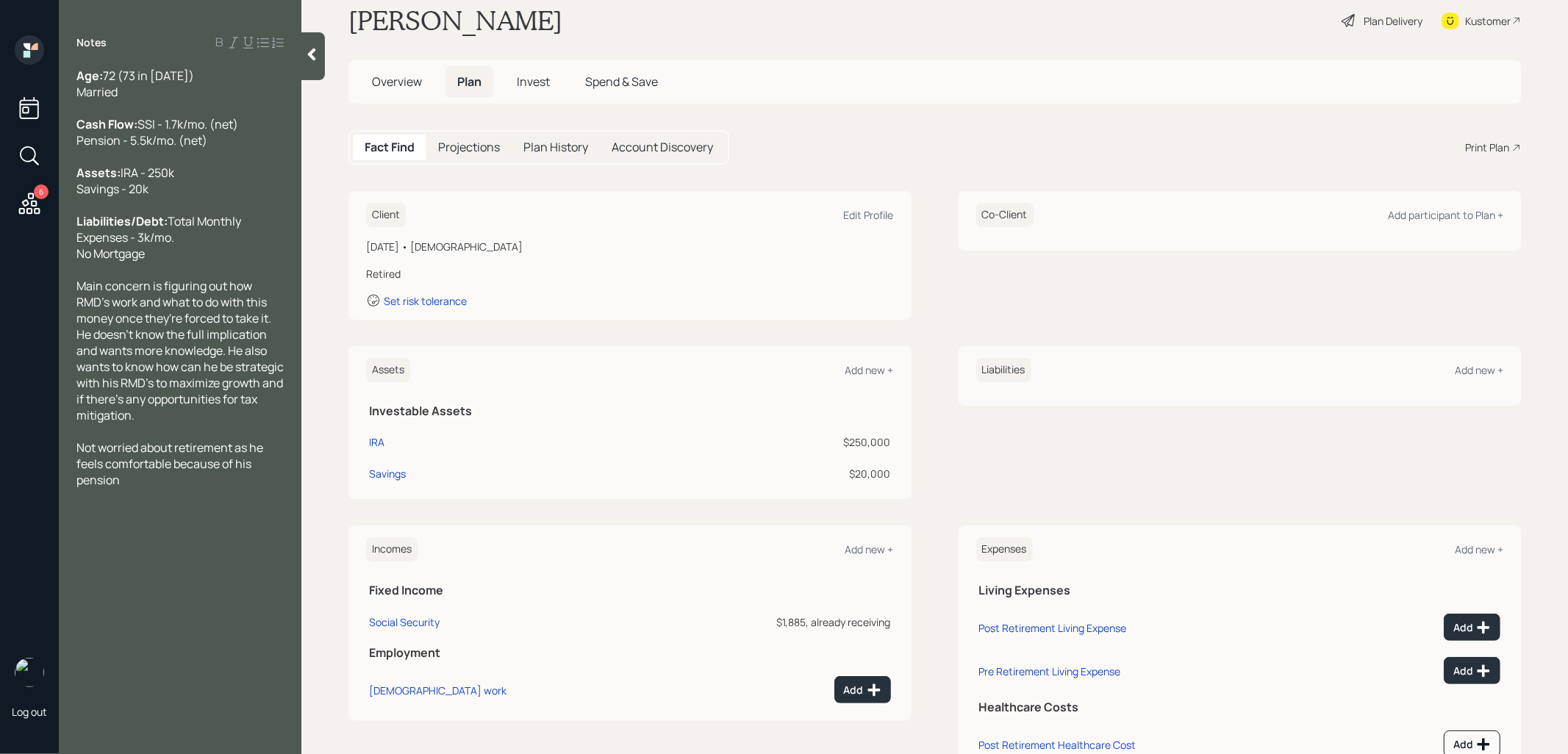
scroll to position [34, 0]
click at [865, 539] on div "Add new +" at bounding box center [869, 546] width 49 height 14
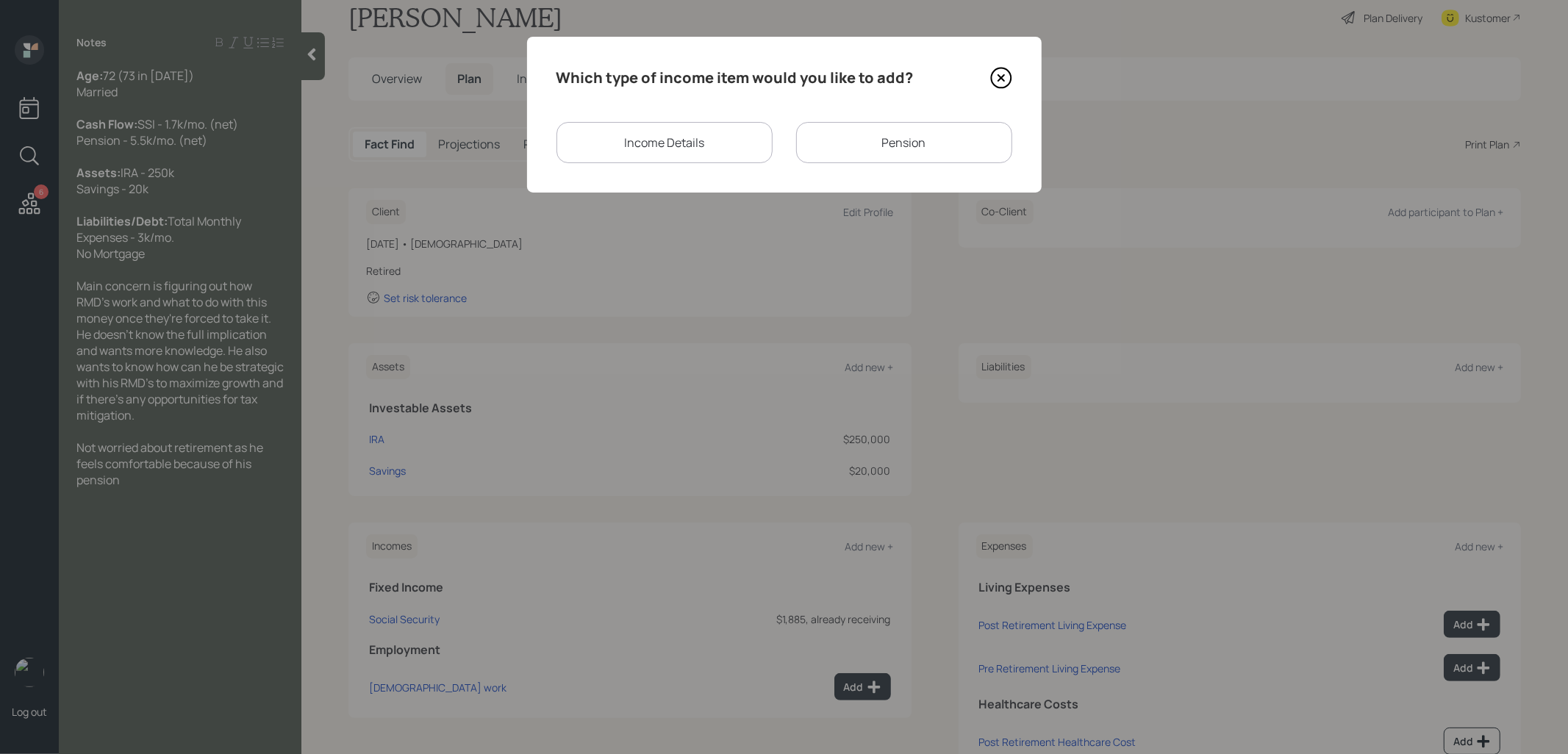
click at [868, 144] on div "Pension" at bounding box center [904, 142] width 216 height 41
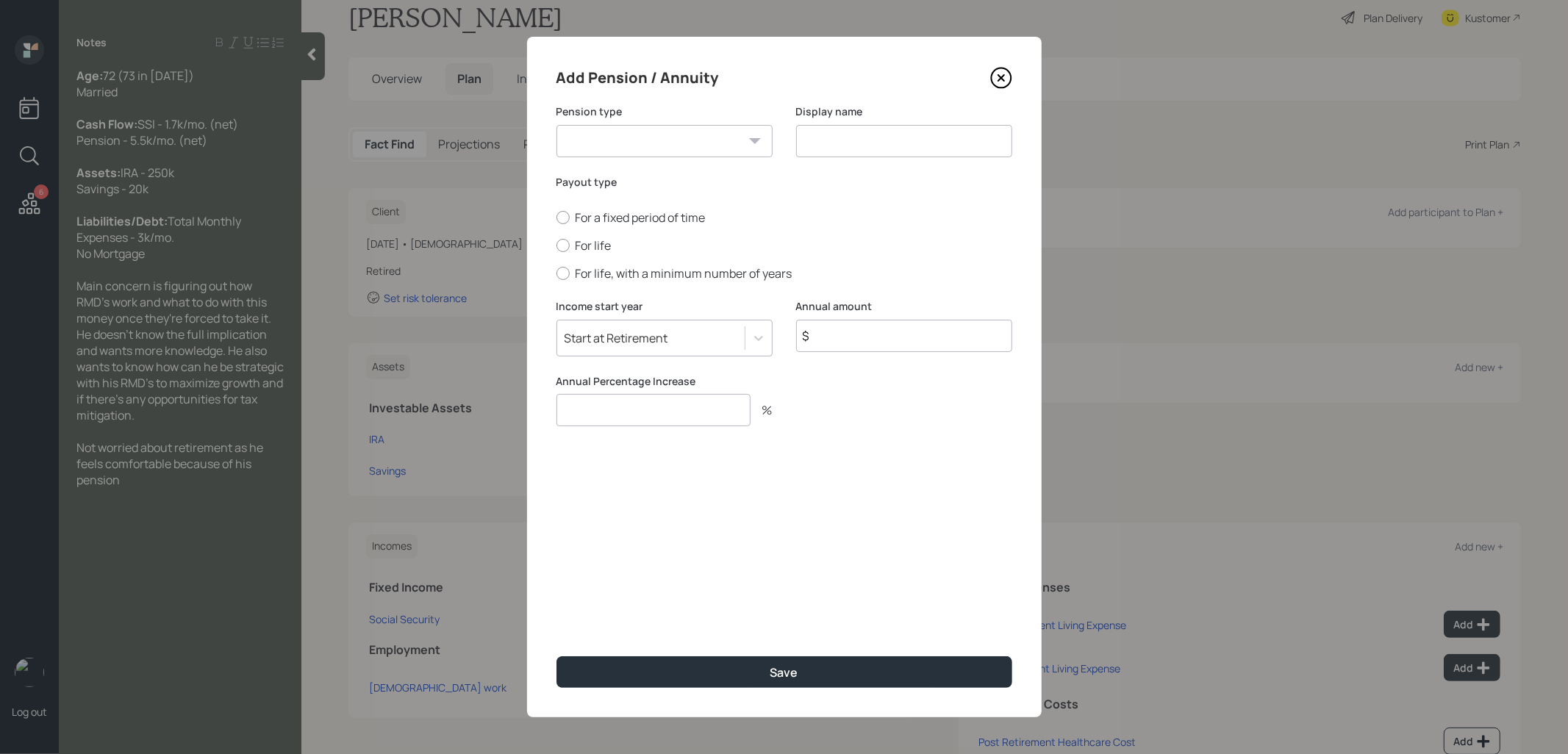
click at [734, 143] on select "Pension Annuity" at bounding box center [664, 141] width 216 height 32
select select "pension"
click at [557, 125] on select "Pension Annuity" at bounding box center [664, 141] width 216 height 32
click at [852, 136] on input at bounding box center [904, 141] width 216 height 32
type input "Pension"
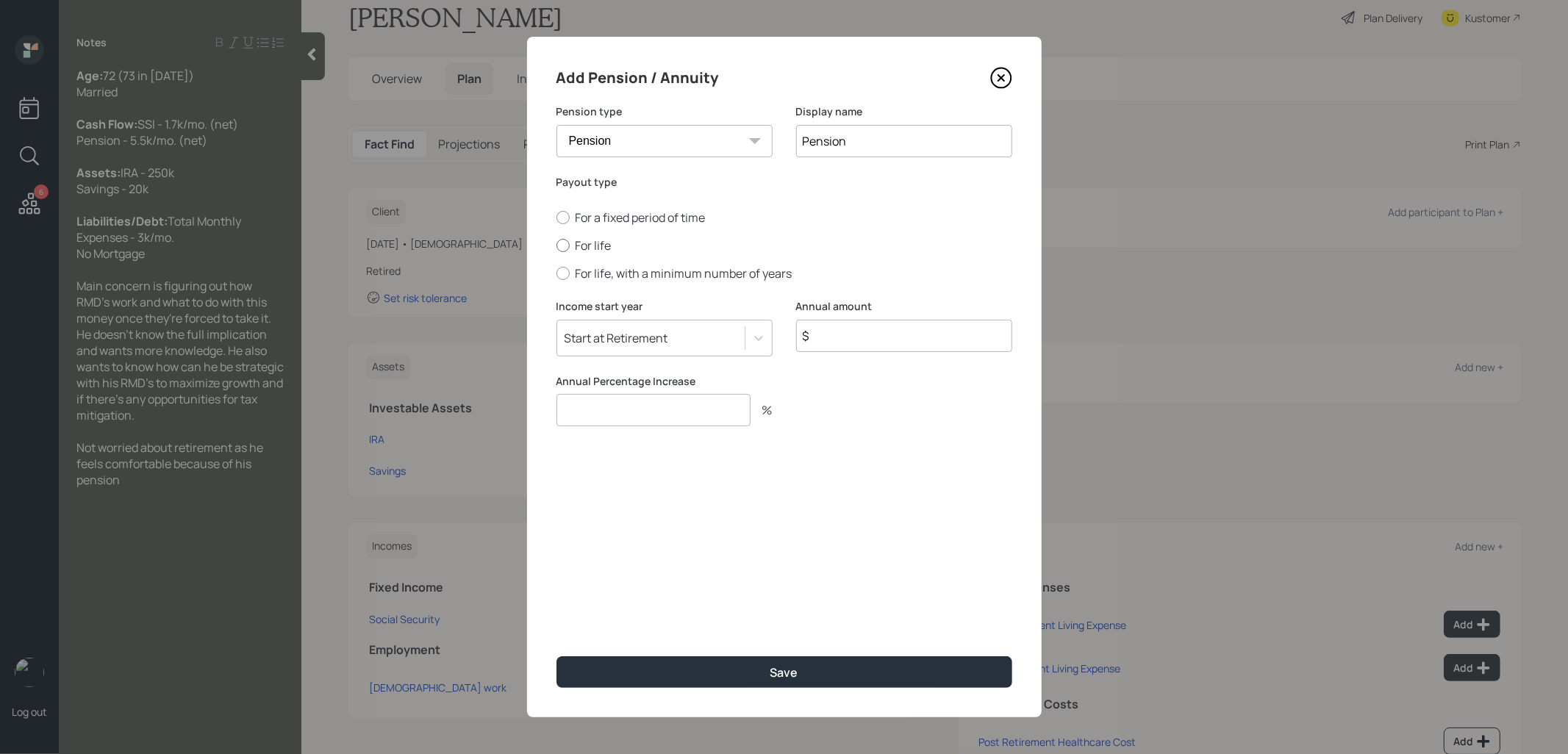
click at [563, 242] on div at bounding box center [563, 245] width 13 height 13
click at [557, 245] on input "For life" at bounding box center [556, 245] width 1 height 1
radio input "true"
click at [852, 338] on input "$" at bounding box center [904, 335] width 216 height 32
type input "$ 66,000"
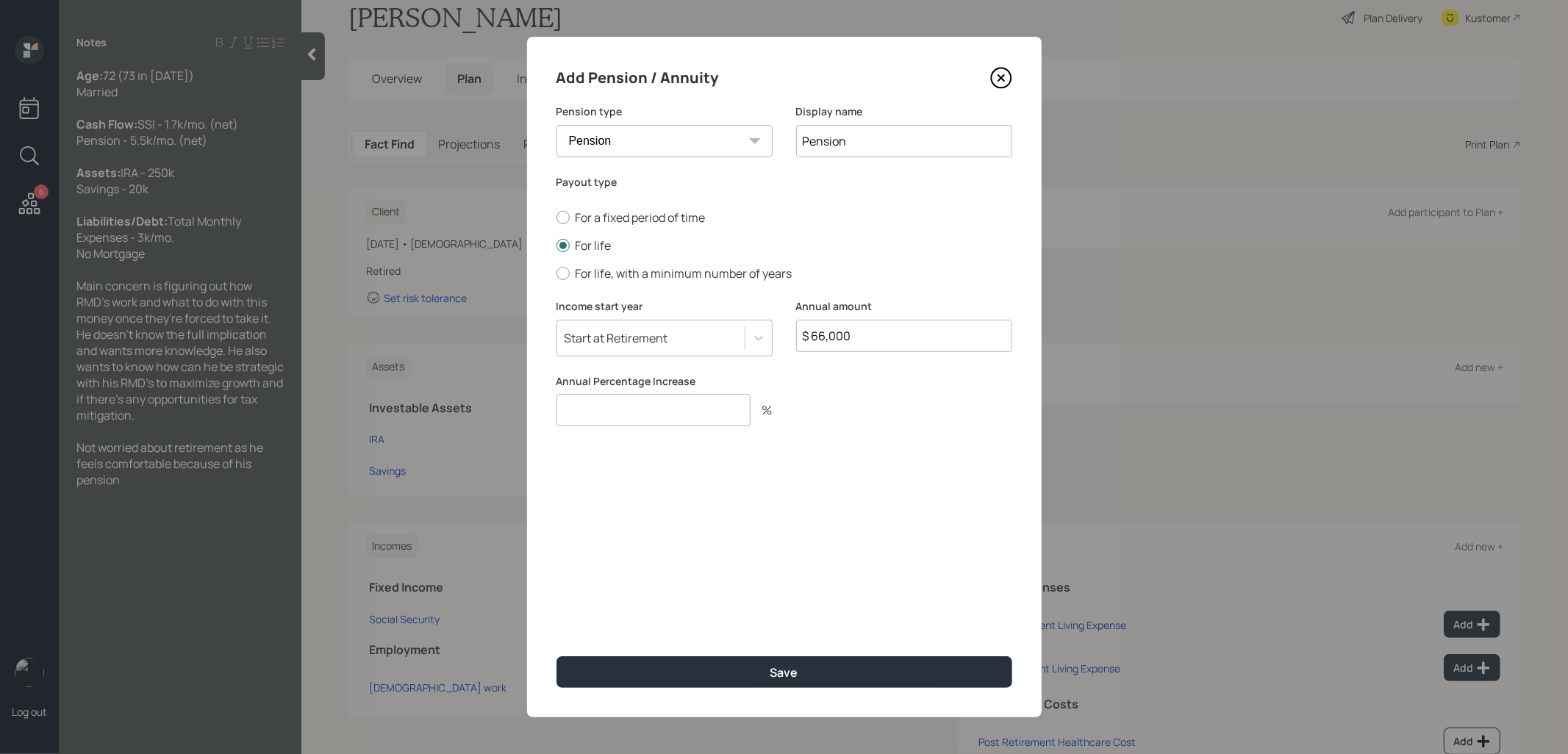
click at [709, 411] on input "number" at bounding box center [653, 410] width 194 height 32
type input "0"
click at [703, 672] on button "Save" at bounding box center [784, 672] width 456 height 31
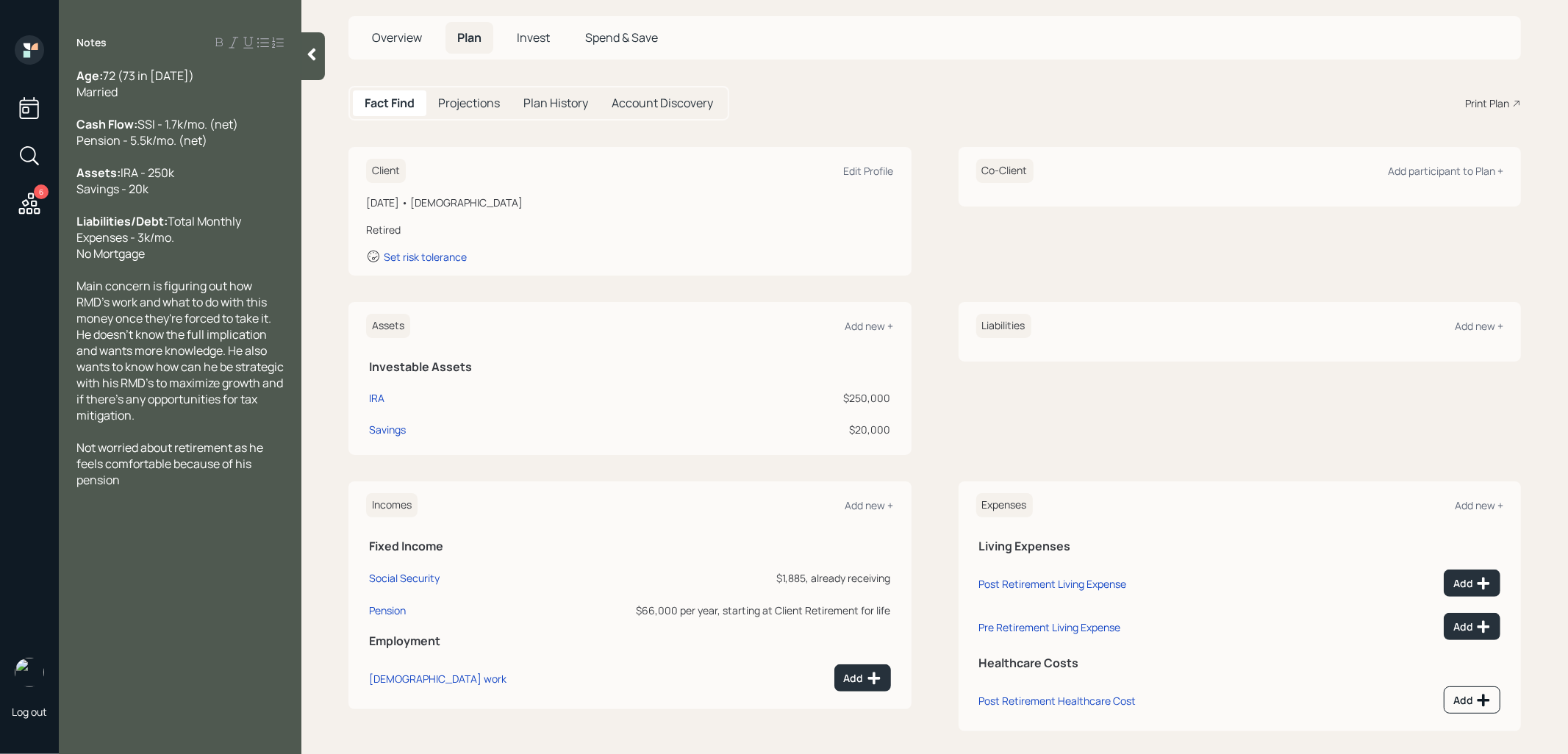
scroll to position [84, 0]
